Goal: Task Accomplishment & Management: Complete application form

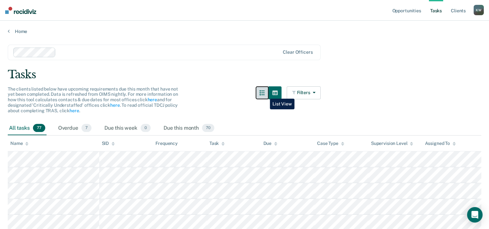
click at [265, 94] on icon "button" at bounding box center [261, 92] width 5 height 5
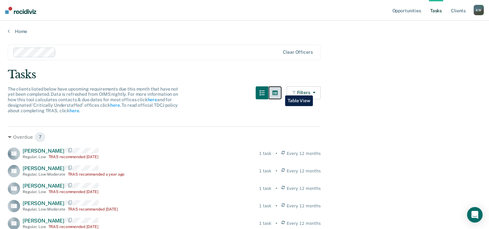
click at [278, 91] on icon "button" at bounding box center [274, 92] width 5 height 5
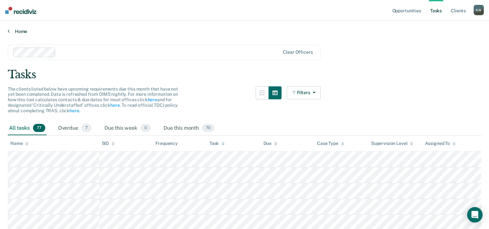
click at [10, 31] on link "Home" at bounding box center [244, 31] width 473 height 6
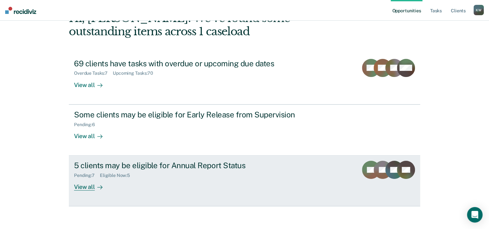
scroll to position [46, 0]
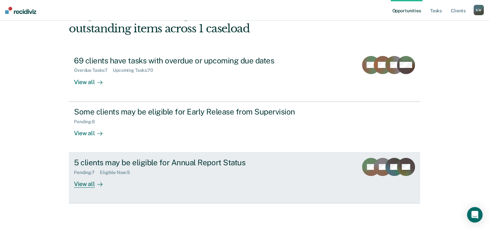
click at [84, 184] on div "View all" at bounding box center [92, 181] width 36 height 13
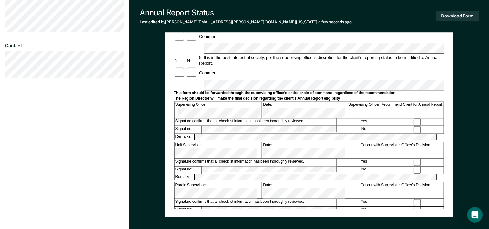
scroll to position [226, 0]
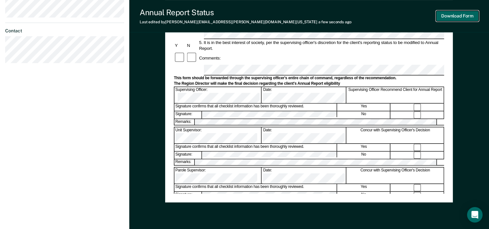
click at [452, 16] on button "Download Form" at bounding box center [457, 16] width 43 height 11
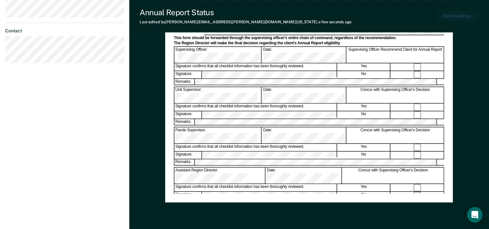
scroll to position [250, 0]
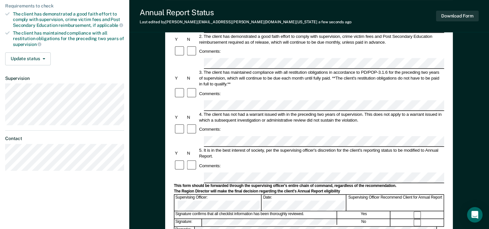
scroll to position [129, 0]
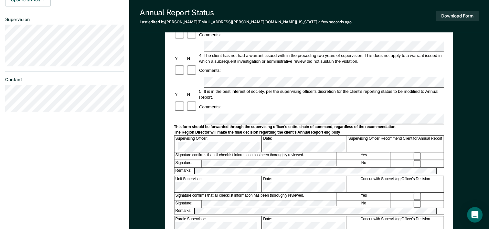
scroll to position [194, 0]
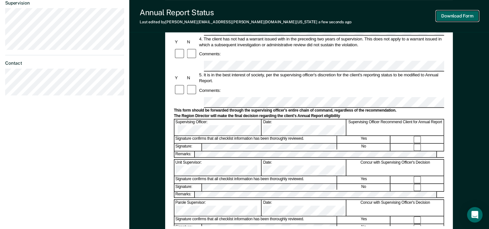
click at [466, 17] on button "Download Form" at bounding box center [457, 16] width 43 height 11
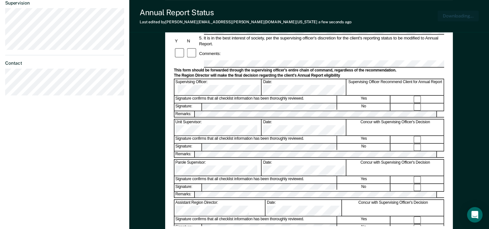
scroll to position [225, 0]
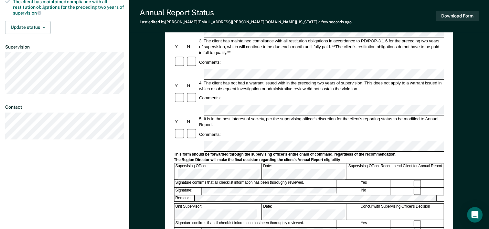
scroll to position [162, 0]
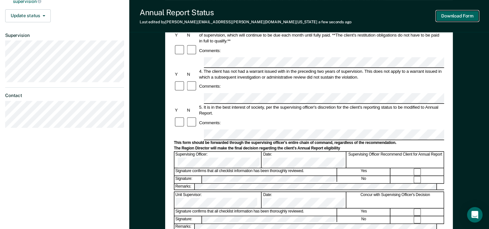
click at [456, 18] on button "Download Form" at bounding box center [457, 16] width 43 height 11
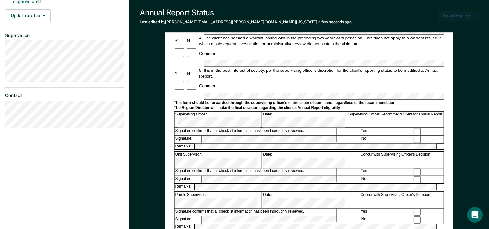
scroll to position [0, 0]
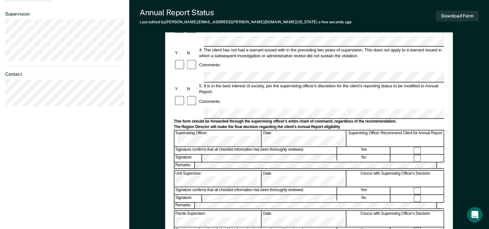
scroll to position [194, 0]
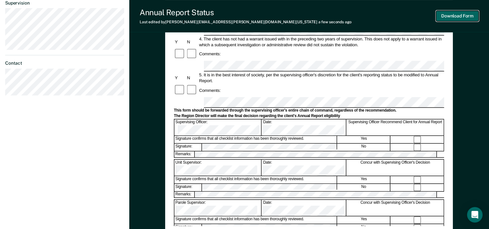
click at [457, 17] on button "Download Form" at bounding box center [457, 16] width 43 height 11
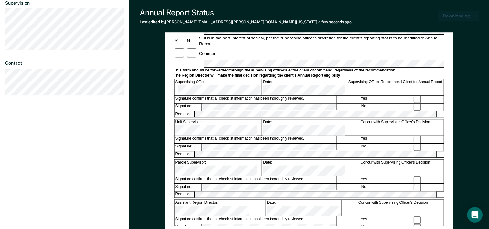
scroll to position [225, 0]
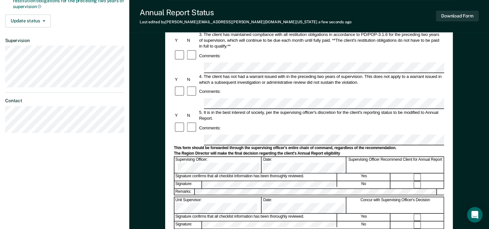
scroll to position [226, 0]
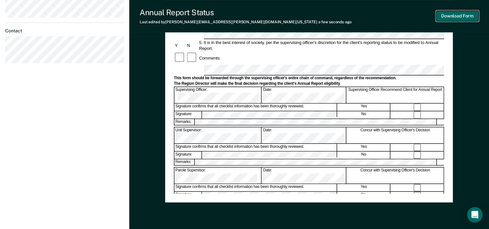
click at [455, 17] on button "Download Form" at bounding box center [457, 16] width 43 height 11
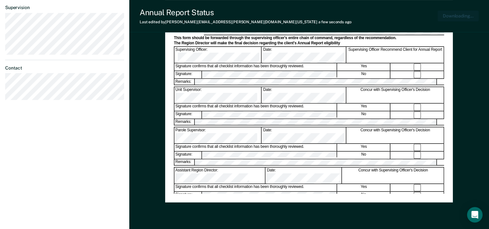
scroll to position [250, 0]
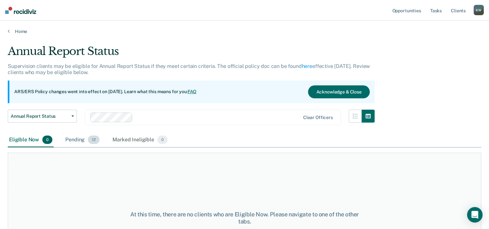
click at [79, 140] on div "Pending 12" at bounding box center [82, 140] width 37 height 14
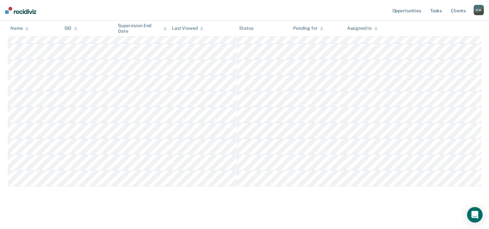
scroll to position [170, 0]
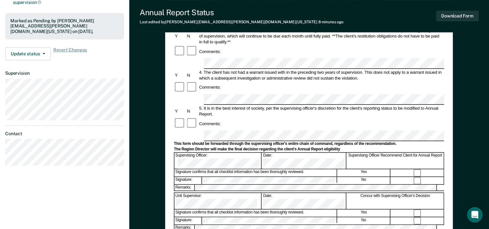
scroll to position [162, 0]
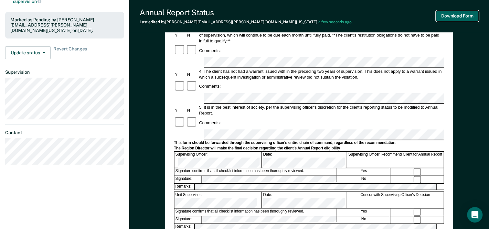
click at [456, 16] on button "Download Form" at bounding box center [457, 16] width 43 height 11
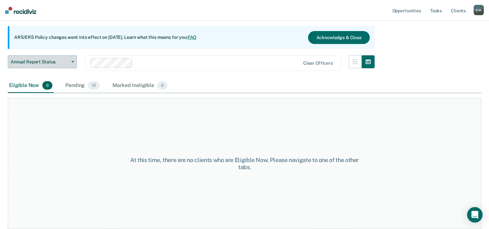
scroll to position [54, 0]
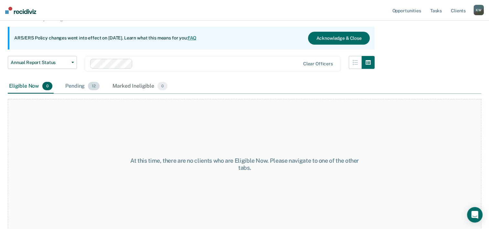
click at [80, 88] on div "Pending 12" at bounding box center [82, 86] width 37 height 14
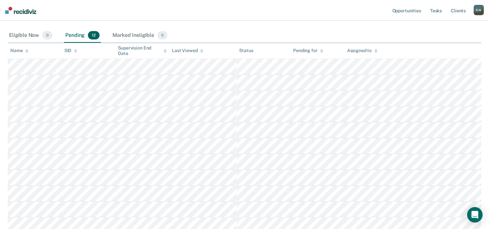
scroll to position [170, 0]
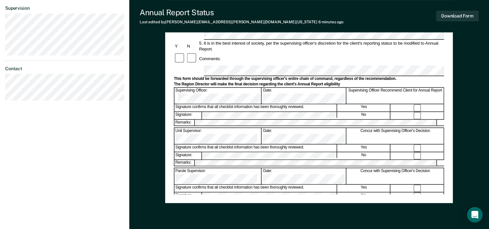
scroll to position [194, 0]
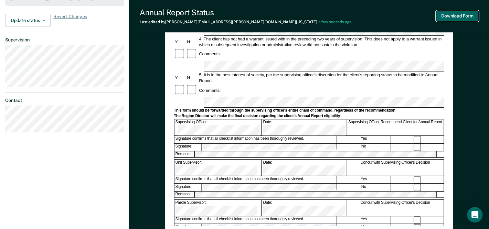
click at [449, 17] on button "Download Form" at bounding box center [457, 16] width 43 height 11
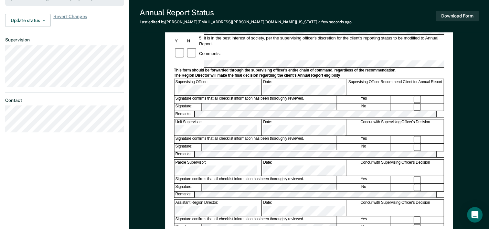
scroll to position [54, 0]
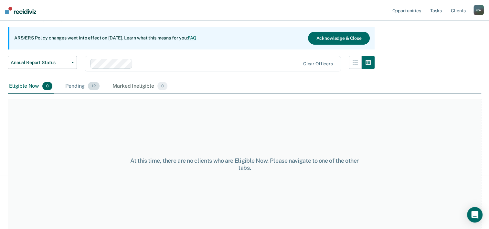
click at [82, 87] on div "Pending 12" at bounding box center [82, 86] width 37 height 14
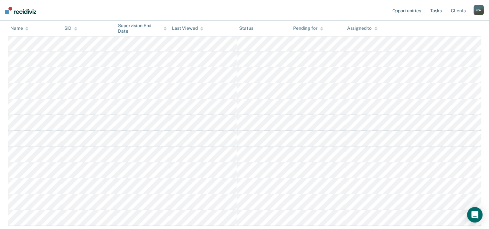
scroll to position [170, 0]
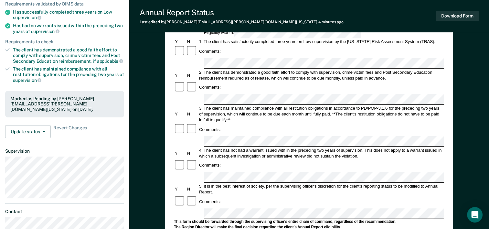
scroll to position [129, 0]
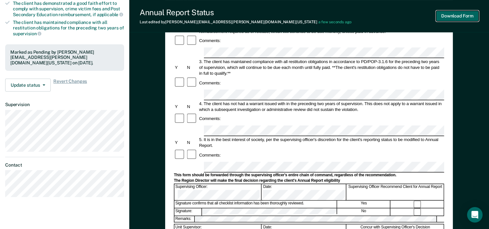
click at [448, 16] on button "Download Form" at bounding box center [457, 16] width 43 height 11
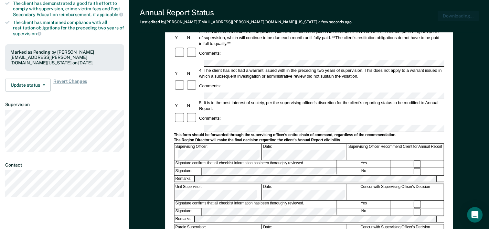
scroll to position [0, 0]
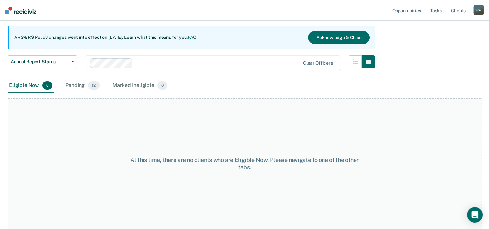
scroll to position [54, 0]
click at [77, 86] on div "Pending 12" at bounding box center [82, 86] width 37 height 14
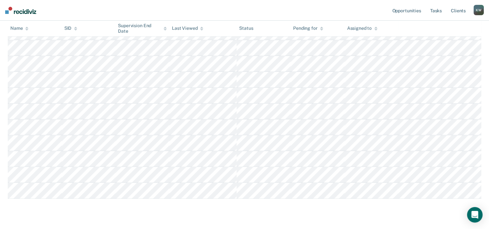
scroll to position [170, 0]
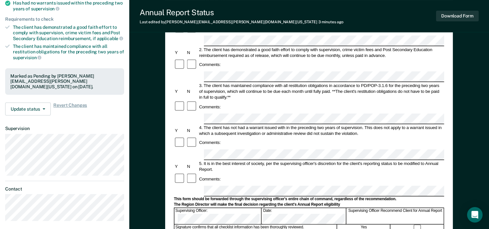
scroll to position [129, 0]
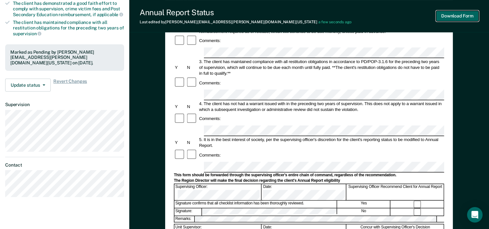
click at [449, 16] on button "Download Form" at bounding box center [457, 16] width 43 height 11
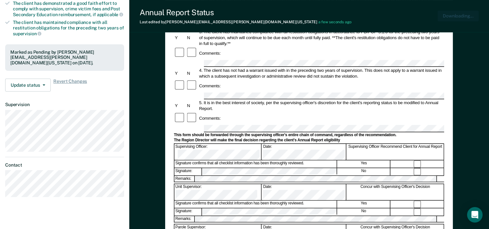
scroll to position [0, 0]
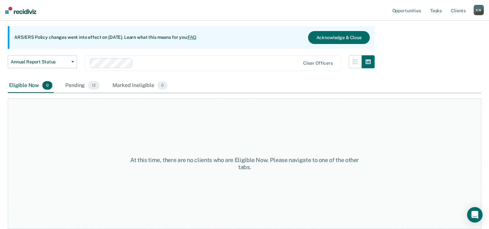
scroll to position [54, 0]
click at [79, 84] on div "Pending 12" at bounding box center [82, 86] width 37 height 14
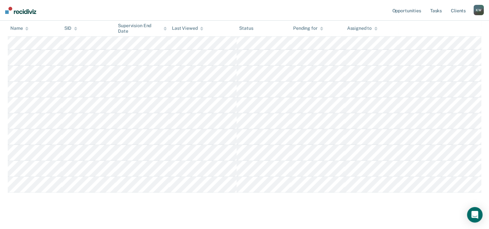
scroll to position [170, 0]
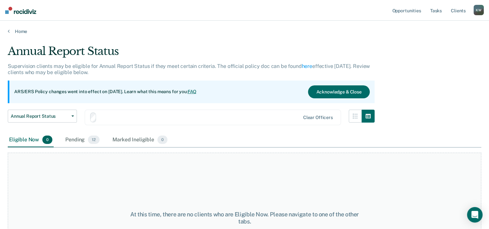
scroll to position [54, 0]
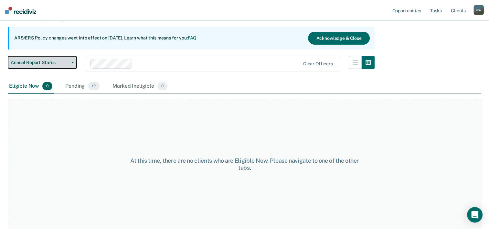
click at [74, 63] on button "Annual Report Status" at bounding box center [42, 62] width 69 height 13
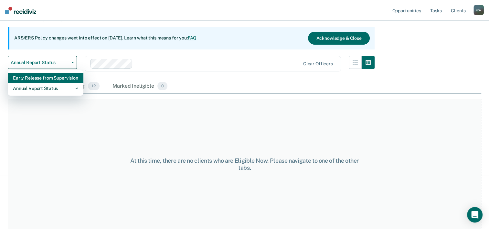
click at [59, 76] on div "Early Release from Supervision" at bounding box center [45, 78] width 65 height 10
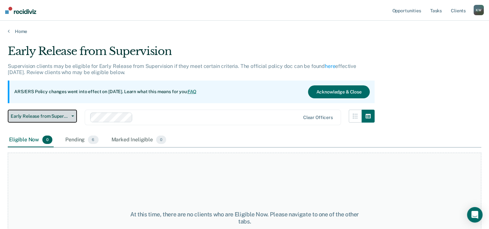
click at [73, 116] on icon "button" at bounding box center [72, 115] width 3 height 1
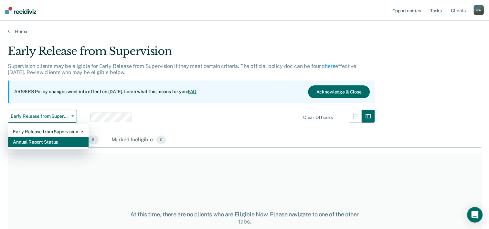
click at [54, 142] on div "Annual Report Status" at bounding box center [48, 142] width 70 height 10
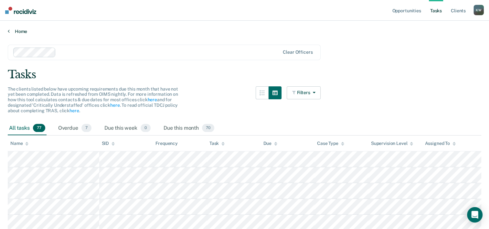
click at [8, 31] on icon at bounding box center [9, 30] width 2 height 5
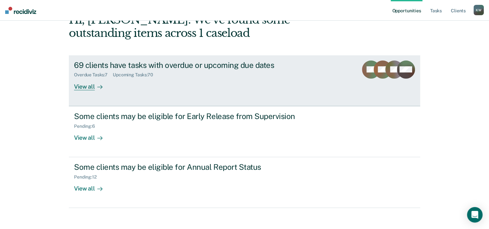
scroll to position [46, 0]
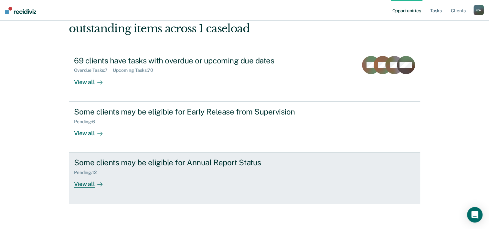
click at [216, 162] on div "Some clients may be eligible for Annual Report Status" at bounding box center [187, 162] width 227 height 9
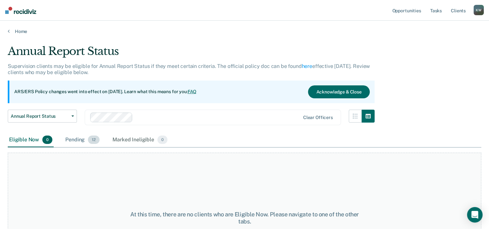
click at [82, 142] on div "Pending 12" at bounding box center [82, 140] width 37 height 14
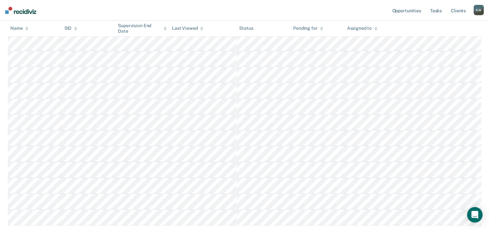
scroll to position [129, 0]
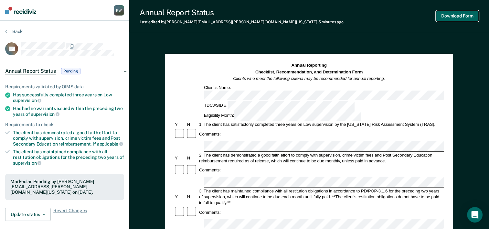
click at [455, 16] on button "Download Form" at bounding box center [457, 16] width 43 height 11
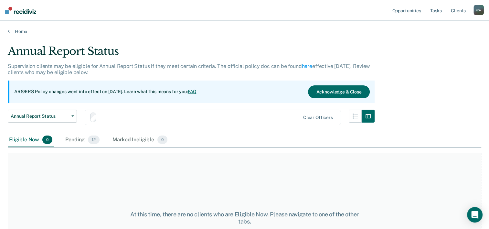
scroll to position [54, 0]
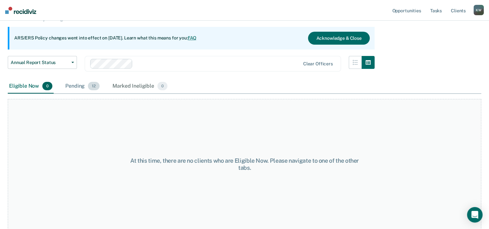
click at [84, 87] on div "Pending 12" at bounding box center [82, 86] width 37 height 14
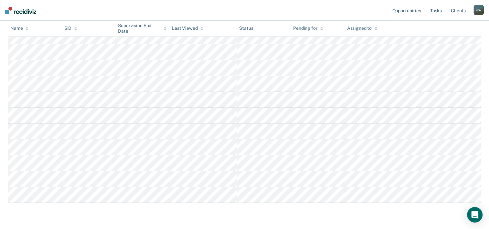
scroll to position [170, 0]
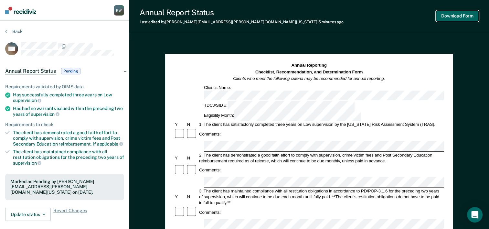
click at [458, 16] on button "Download Form" at bounding box center [457, 16] width 43 height 11
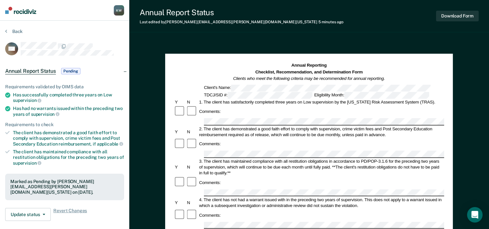
scroll to position [54, 0]
